Goal: Navigation & Orientation: Find specific page/section

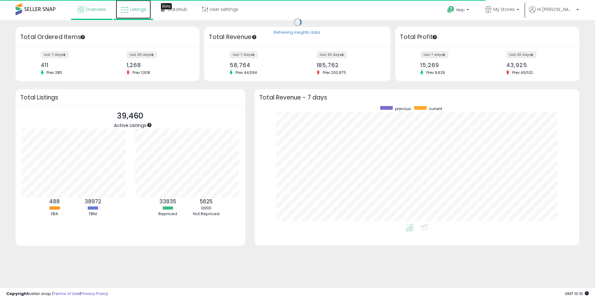
click at [138, 9] on span "Listings" at bounding box center [138, 9] width 16 height 6
